Goal: Transaction & Acquisition: Purchase product/service

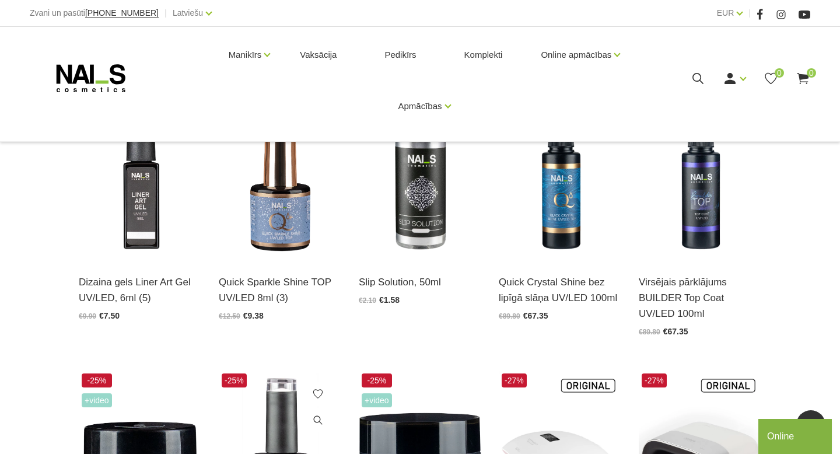
scroll to position [287, 0]
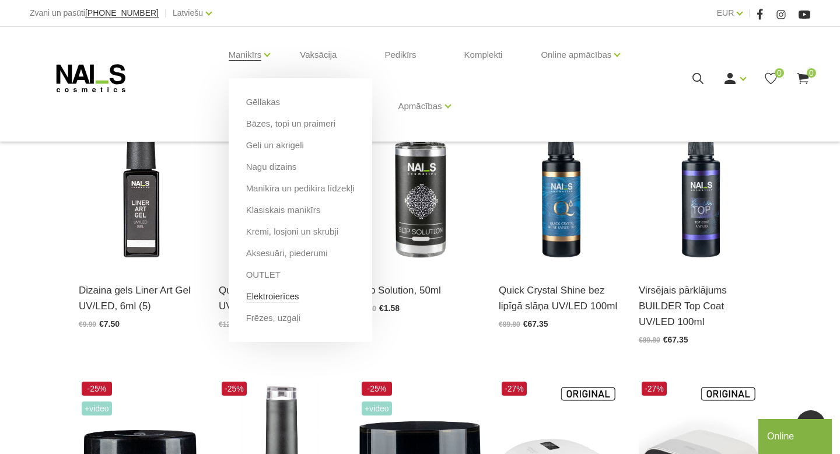
click at [285, 294] on link "Elektroierīces" at bounding box center [272, 296] width 53 height 13
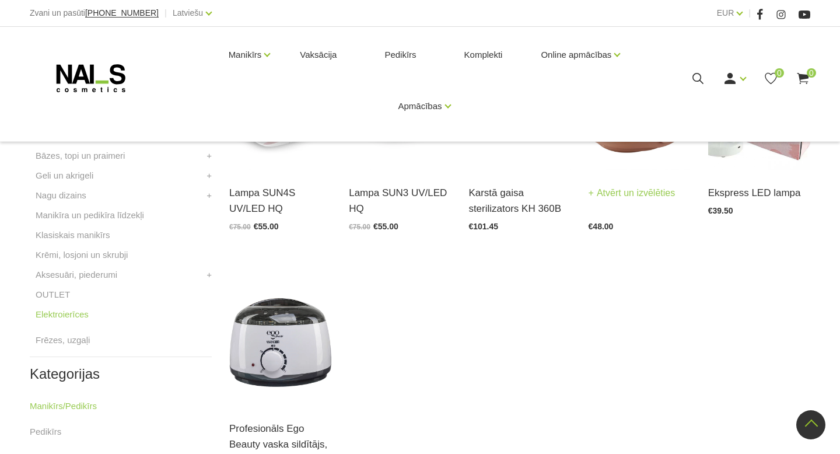
scroll to position [334, 0]
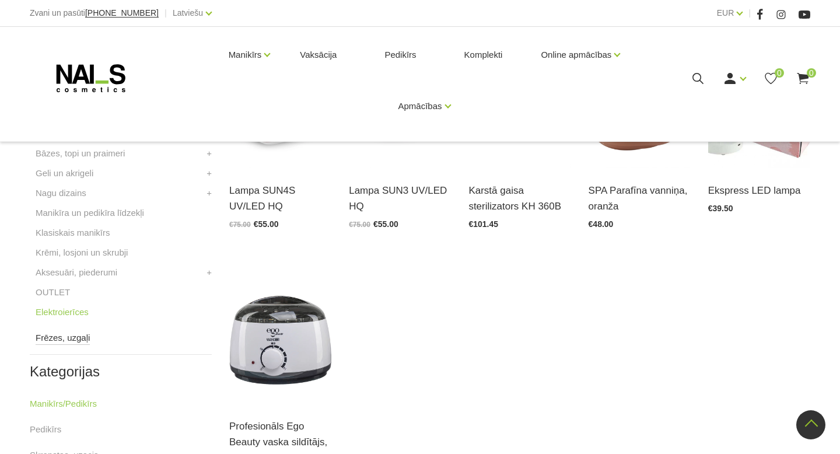
click at [62, 338] on link "Frēzes, uzgaļi" at bounding box center [63, 338] width 54 height 14
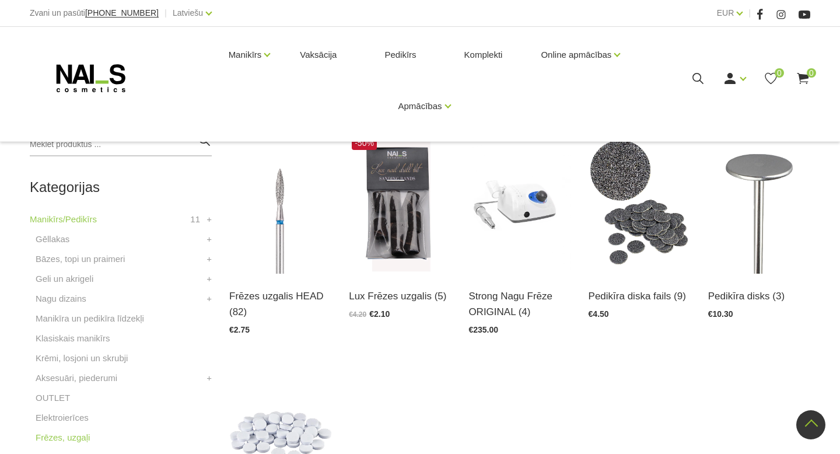
scroll to position [227, 0]
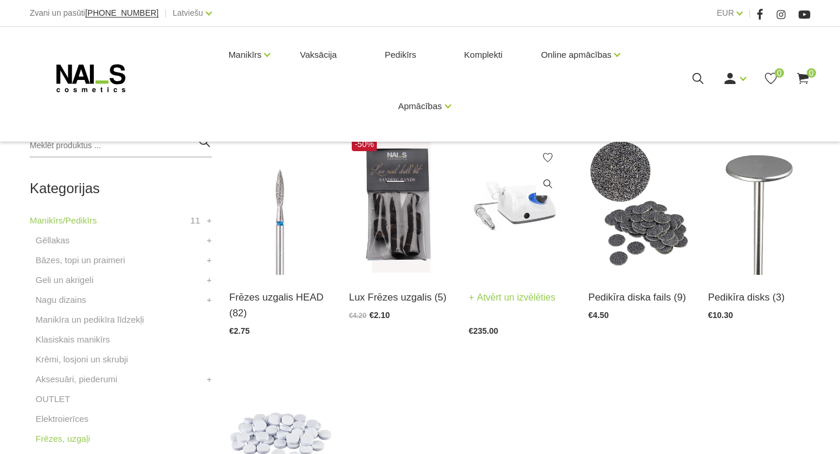
click at [486, 251] on img at bounding box center [520, 204] width 102 height 141
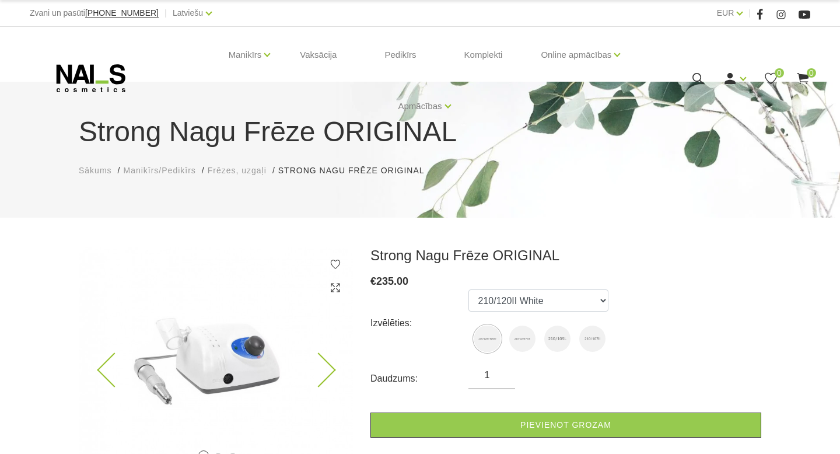
click at [326, 366] on icon at bounding box center [318, 370] width 34 height 34
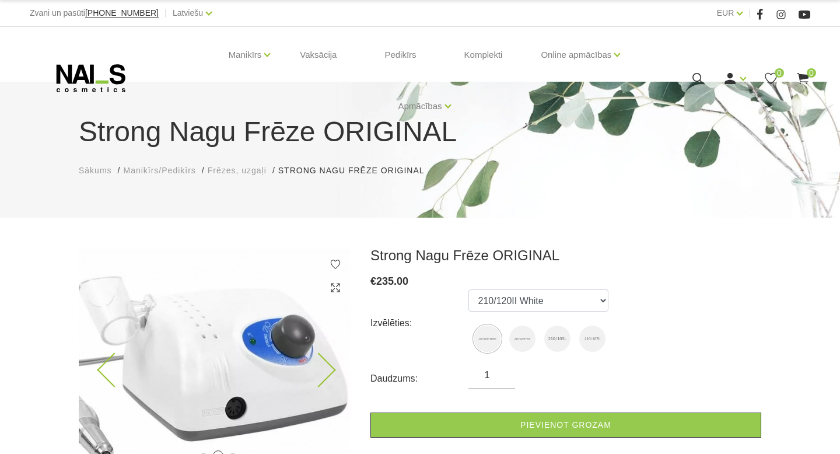
click at [326, 366] on icon at bounding box center [318, 370] width 34 height 34
click at [528, 302] on select "210/120II White 210/120II Pink 210/105L 210/107II" at bounding box center [539, 300] width 140 height 22
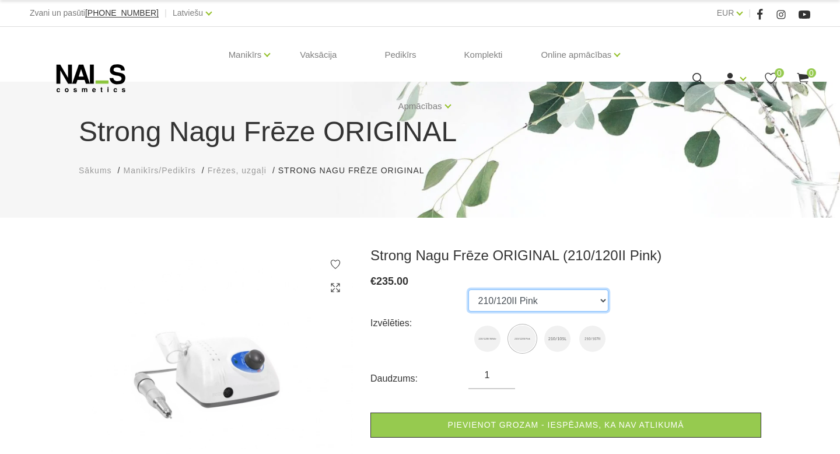
click at [542, 295] on select "210/120II White 210/120II Pink 210/105L 210/107II" at bounding box center [539, 300] width 140 height 22
select select "6546"
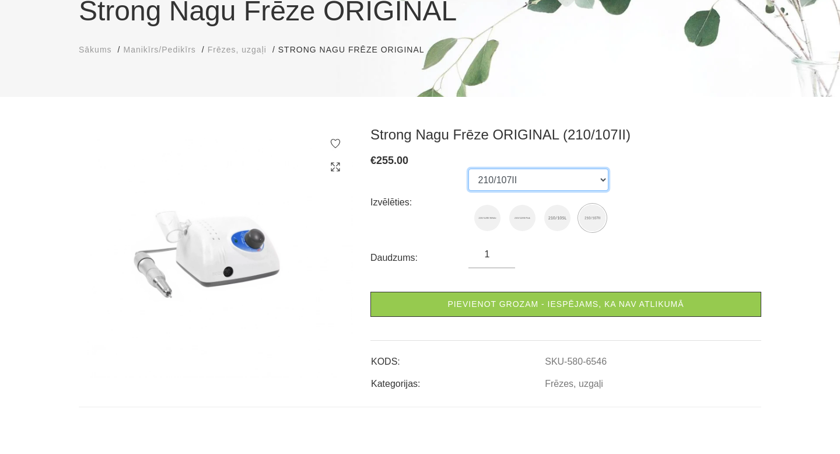
scroll to position [120, 0]
